Goal: Find specific page/section: Find specific page/section

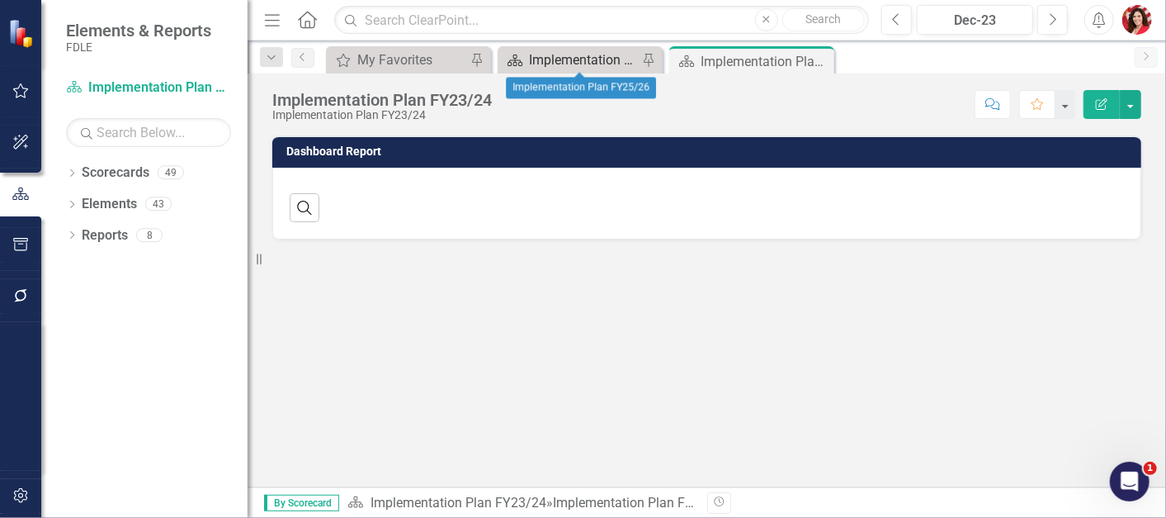
click at [587, 51] on div "Implementation Plan FY25/26" at bounding box center [583, 60] width 109 height 21
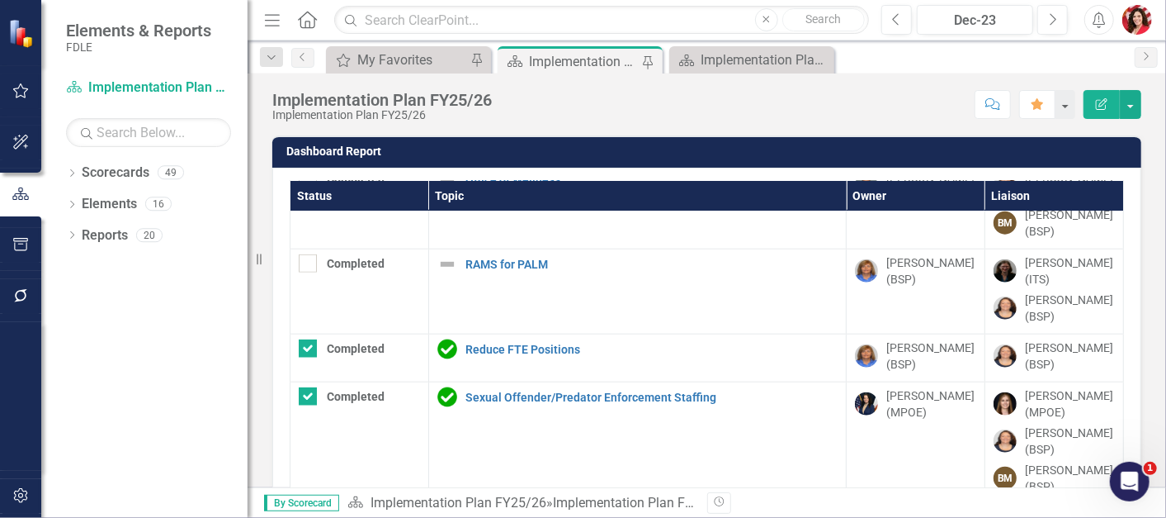
scroll to position [1043, 0]
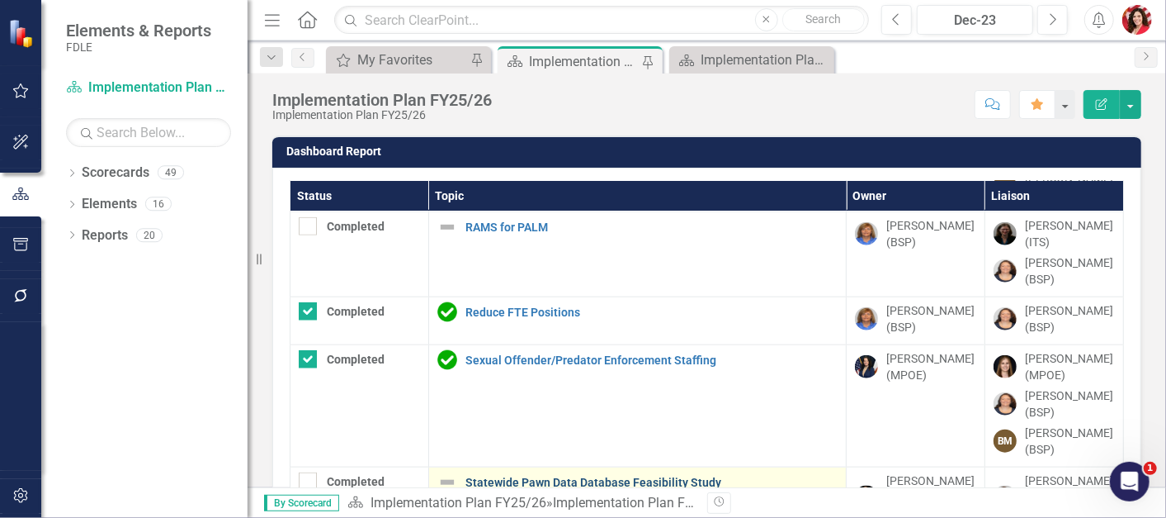
click at [612, 484] on link "Statewide Pawn Data Database Feasibility Study" at bounding box center [652, 482] width 372 height 12
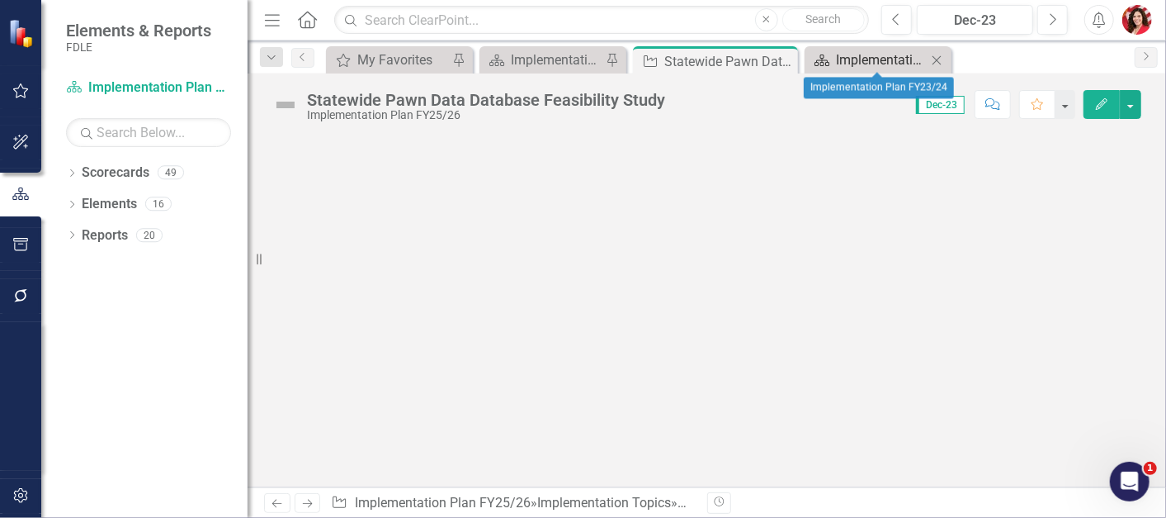
click at [877, 63] on div "Implementation Plan FY23/24" at bounding box center [881, 60] width 91 height 21
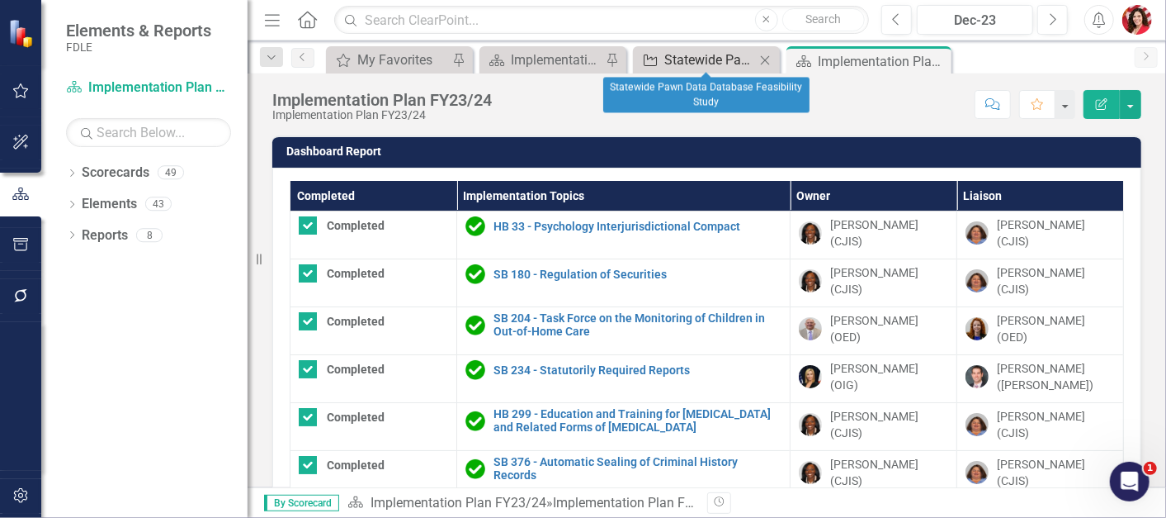
click at [686, 56] on div "Statewide Pawn Data Database Feasibility Study" at bounding box center [709, 60] width 91 height 21
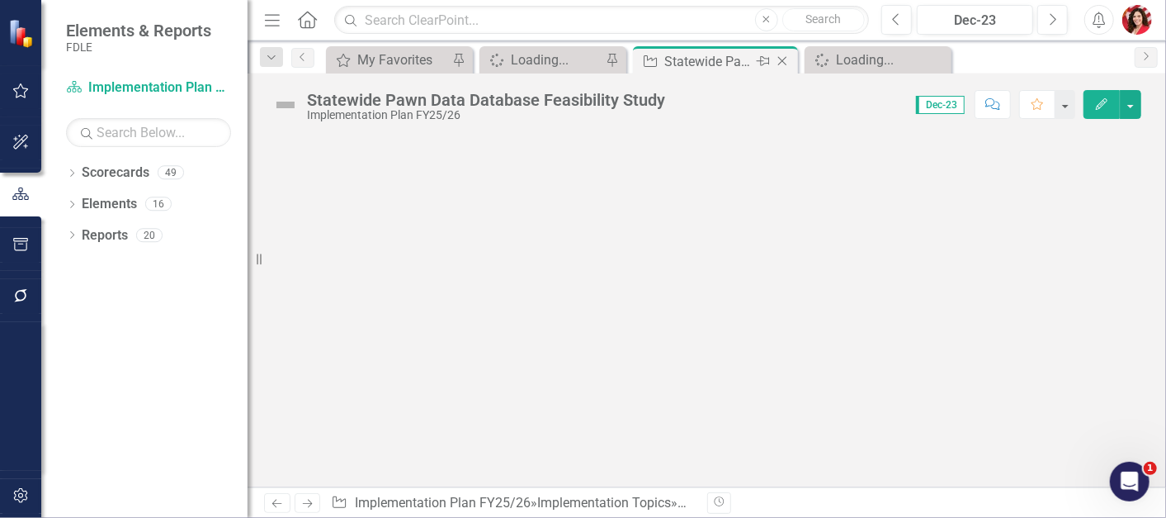
click at [726, 52] on div "Statewide Pawn Data Database Feasibility Study" at bounding box center [708, 61] width 88 height 21
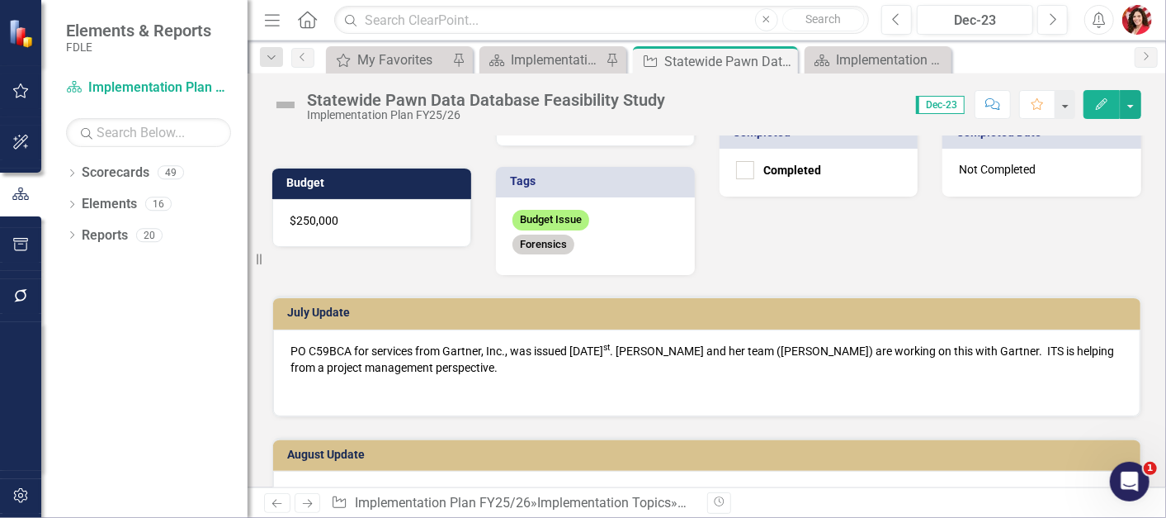
scroll to position [240, 0]
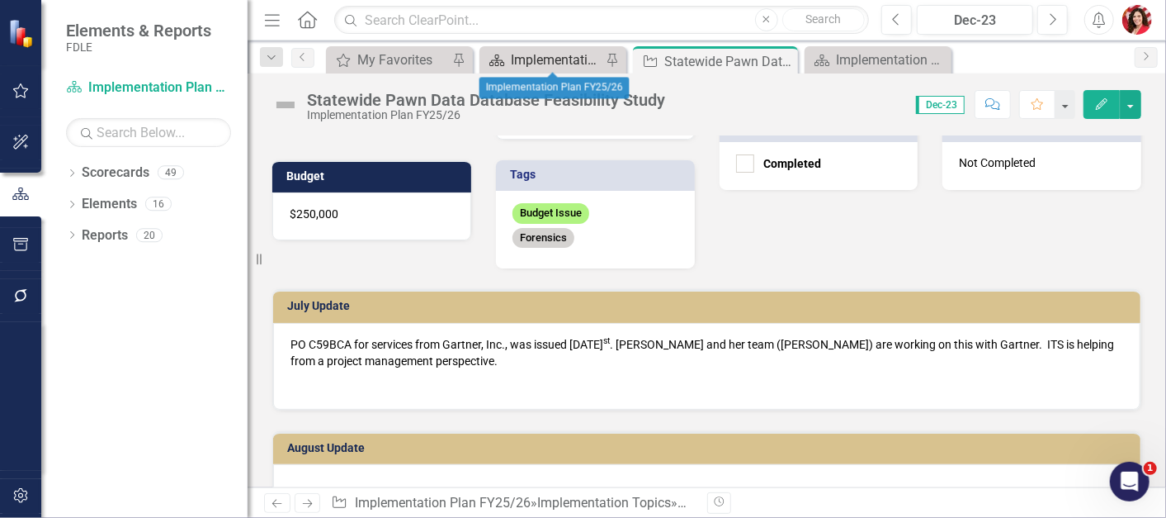
click at [558, 53] on div "Implementation Plan FY25/26" at bounding box center [556, 60] width 91 height 21
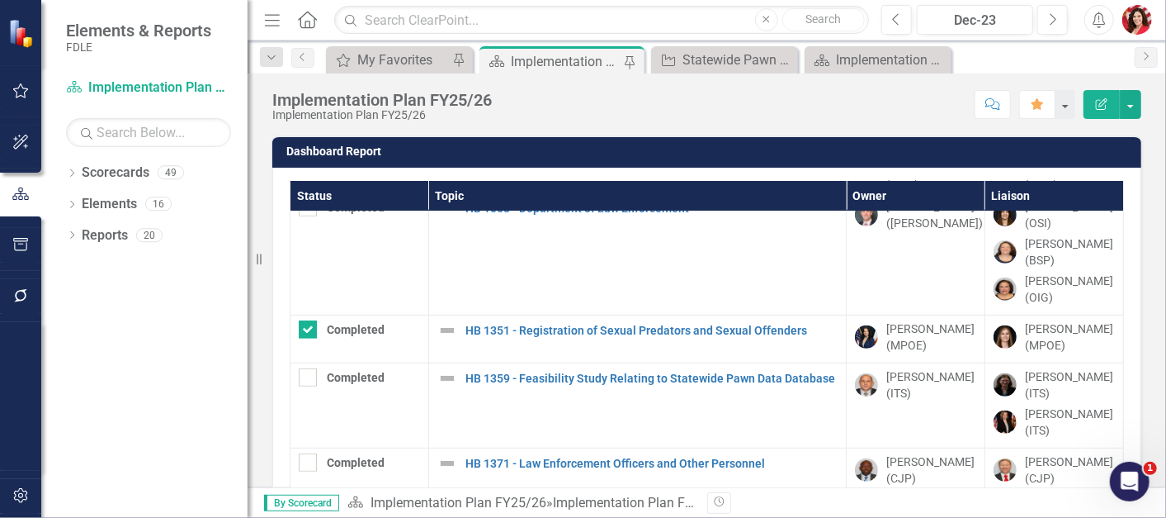
scroll to position [479, 0]
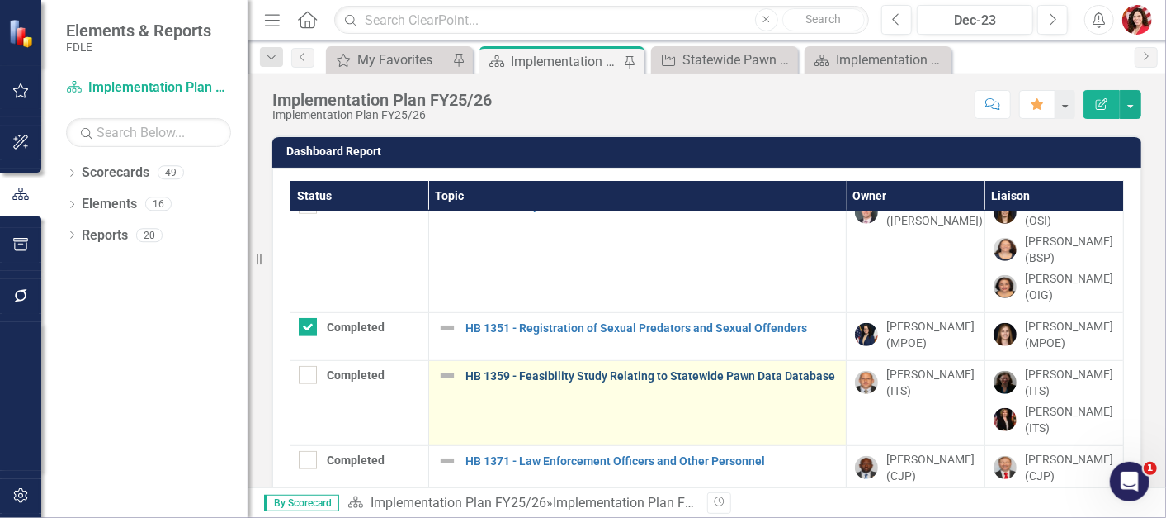
click at [697, 382] on link "HB 1359 - Feasibility Study Relating to Statewide Pawn Data Database" at bounding box center [652, 376] width 372 height 12
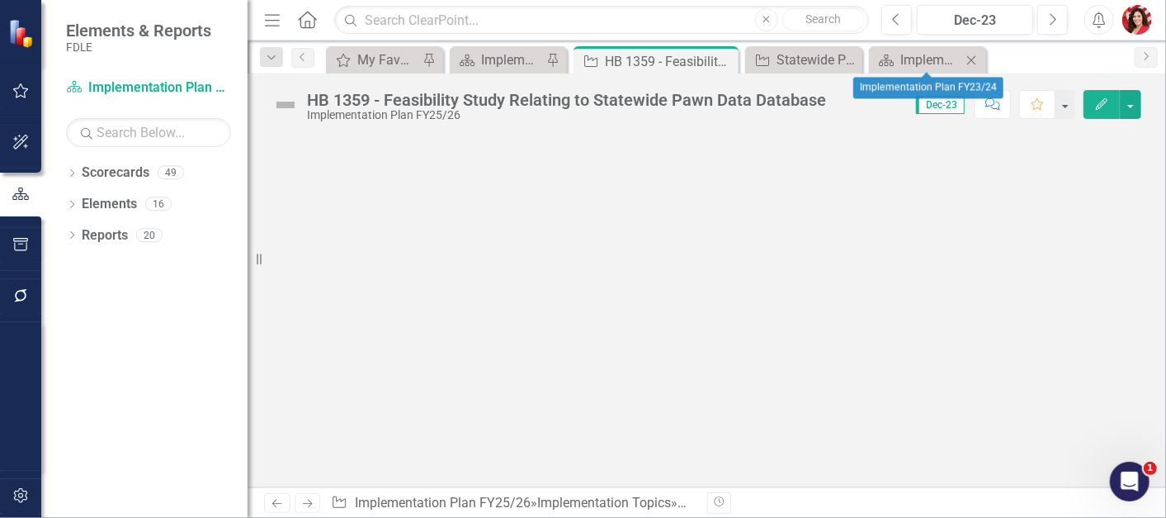
click at [965, 65] on icon "Close" at bounding box center [971, 60] width 17 height 13
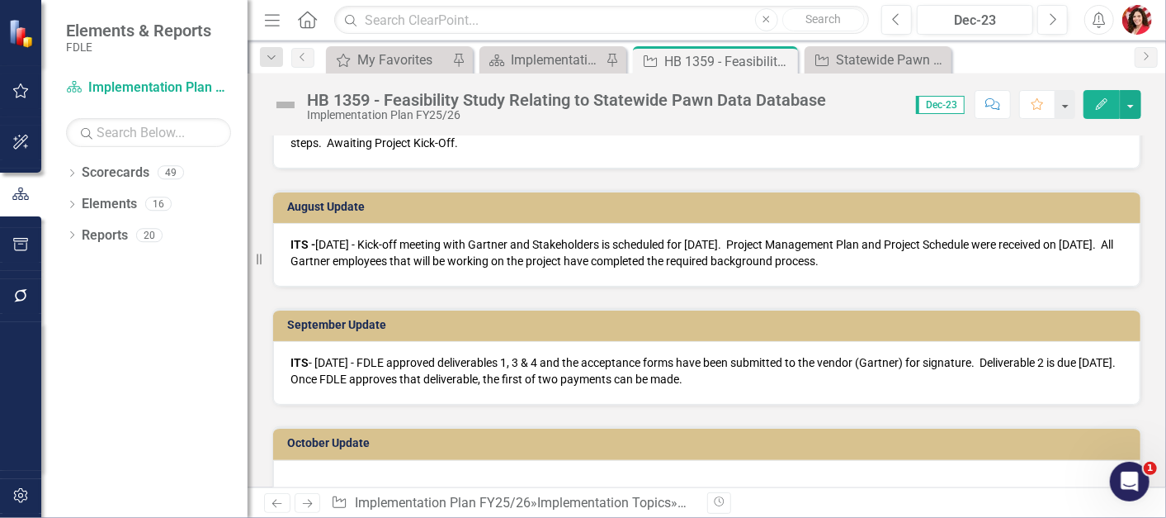
scroll to position [737, 0]
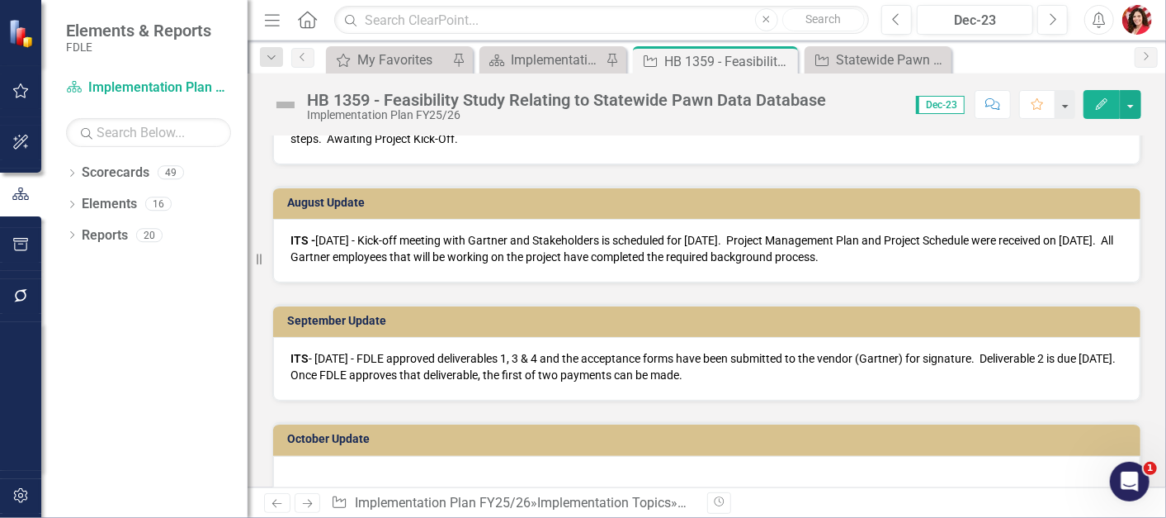
click at [892, 365] on p "ITS - 9/4/2025 - FDLE approved deliverables 1, 3 & 4 and the acceptance forms h…" at bounding box center [707, 366] width 833 height 33
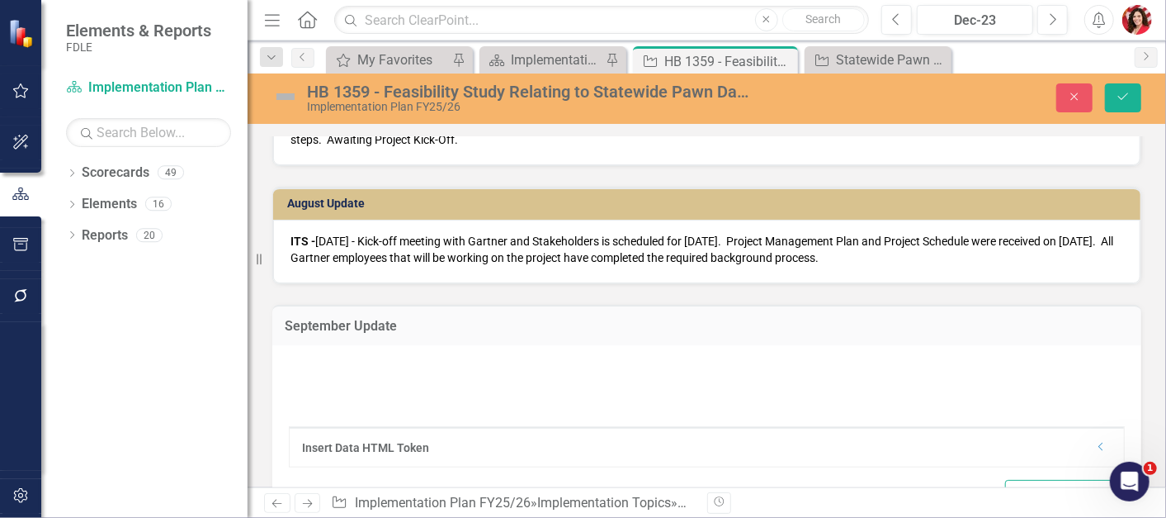
type textarea "<p><strong>ITS </strong>- 9/4/2025 - FDLE approved deliverables 1, 3 & 4 and th…"
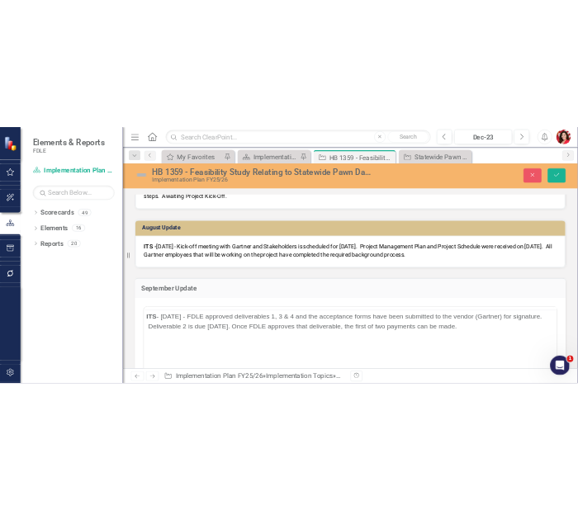
scroll to position [0, 0]
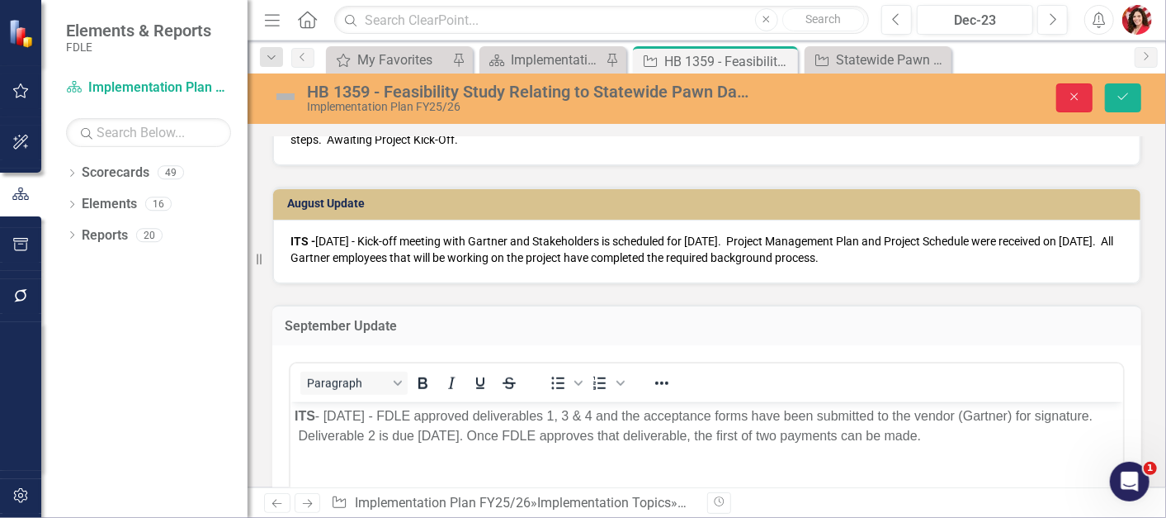
click at [1075, 96] on icon "button" at bounding box center [1074, 96] width 7 height 7
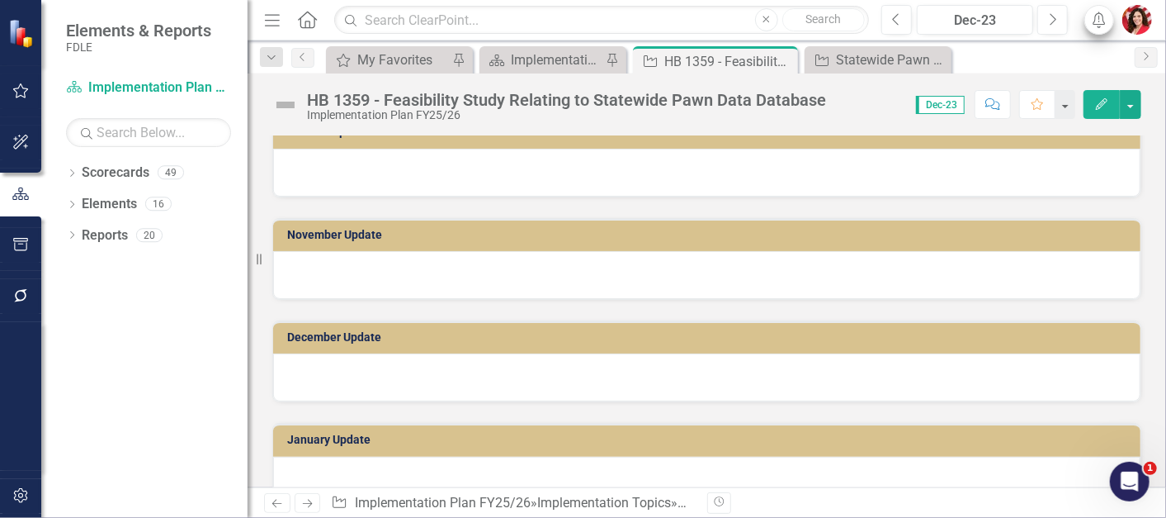
scroll to position [895, 0]
